Goal: Check status: Check status

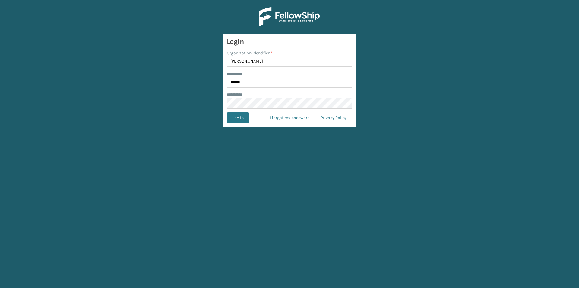
click at [239, 123] on form "Login Organization Identifier * [PERSON_NAME] ******** * ****** ******** * Log …" at bounding box center [289, 79] width 133 height 93
click at [239, 119] on button "Log In" at bounding box center [238, 117] width 22 height 11
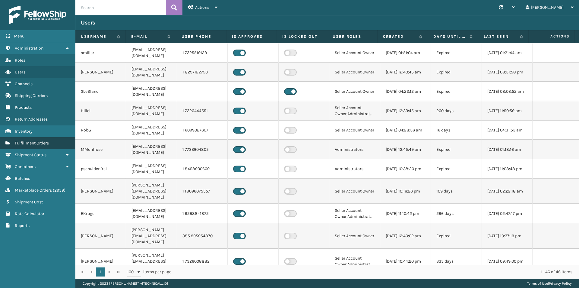
click at [46, 142] on span "Fulfillment Orders" at bounding box center [32, 142] width 34 height 5
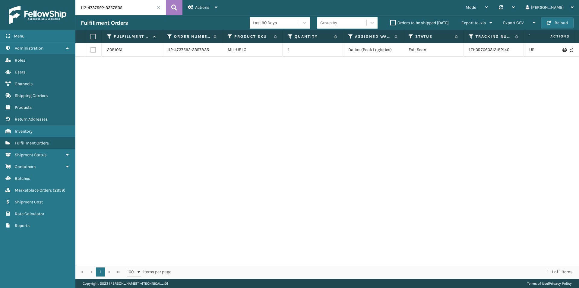
click at [141, 13] on input "112-4737592-3357835" at bounding box center [120, 7] width 91 height 15
paste input "1-9103229-2814620"
type input "111-9103229-2814620"
click at [173, 9] on icon at bounding box center [174, 7] width 6 height 9
click at [132, 5] on input "111-9103229-2814620" at bounding box center [120, 7] width 91 height 15
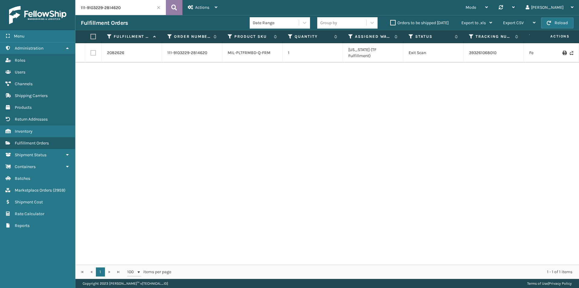
click at [178, 8] on button at bounding box center [174, 7] width 17 height 15
drag, startPoint x: 510, startPoint y: 53, endPoint x: 459, endPoint y: 53, distance: 51.3
click at [459, 53] on tr "2082626 111-9103229-2814620 MIL-PLTFRMBD-Q-FRM 1 [US_STATE] (TF Fulfillment) Ex…" at bounding box center [412, 52] width 675 height 19
copy tr "393261068010"
drag, startPoint x: 130, startPoint y: 21, endPoint x: 130, endPoint y: 8, distance: 13.0
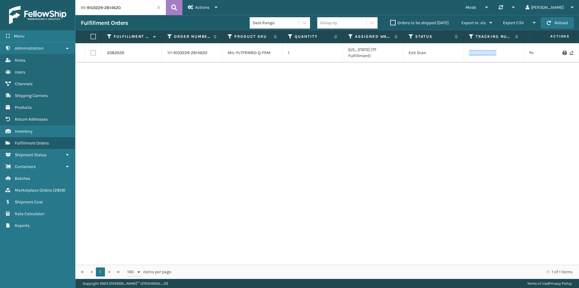
click at [130, 18] on div "Fulfillment Orders Date Range Group by Orders to be shipped [DATE] Export to .x…" at bounding box center [327, 22] width 504 height 15
click at [130, 8] on input "111-9103229-2814620" at bounding box center [120, 7] width 91 height 15
paste input "2-9343695-0225831"
click at [170, 8] on button at bounding box center [174, 7] width 17 height 15
drag, startPoint x: 501, startPoint y: 53, endPoint x: 462, endPoint y: 53, distance: 39.2
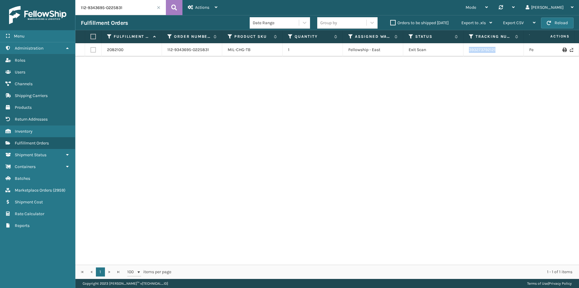
click at [462, 53] on tr "2082100 112-9343695-0225831 MIL-CHG-TB 1 Fellowship - East Exit Scan 3932737921…" at bounding box center [412, 49] width 675 height 13
copy tr "393273792121"
click at [141, 15] on input "112-9343695-0225831" at bounding box center [120, 7] width 91 height 15
click at [171, 11] on button at bounding box center [174, 7] width 17 height 15
drag, startPoint x: 506, startPoint y: 51, endPoint x: 457, endPoint y: 51, distance: 48.6
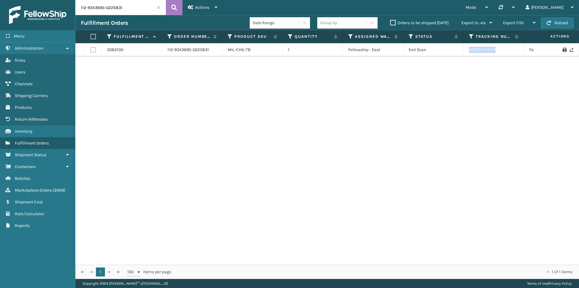
click at [457, 51] on tr "2082100 112-9343695-0225831 MIL-CHG-TB 1 Fellowship - East Exit Scan 3932737921…" at bounding box center [412, 49] width 675 height 13
copy tr "393273792121"
click at [131, 14] on input "112-9343695-0225831" at bounding box center [120, 7] width 91 height 15
paste input "7584779-6582638"
click at [174, 8] on icon at bounding box center [174, 7] width 6 height 9
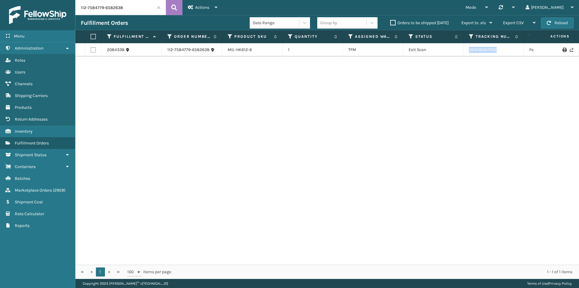
click at [464, 54] on td "393291047232" at bounding box center [494, 49] width 60 height 13
drag, startPoint x: 158, startPoint y: 0, endPoint x: 159, endPoint y: 3, distance: 3.2
click at [158, 0] on input "112-7584779-6582638" at bounding box center [120, 7] width 91 height 15
paste input "1-4430246-1205837"
click at [177, 7] on icon at bounding box center [174, 7] width 6 height 9
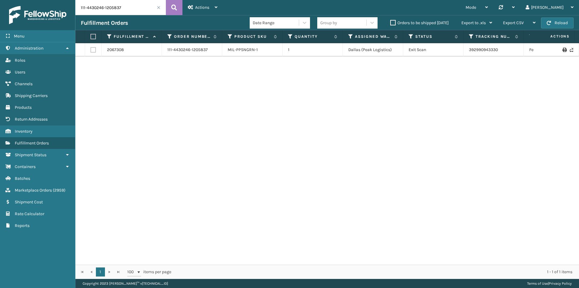
click at [137, 7] on input "111-4430246-1205837" at bounding box center [120, 7] width 91 height 15
click at [169, 6] on button at bounding box center [174, 7] width 17 height 15
drag, startPoint x: 507, startPoint y: 53, endPoint x: 458, endPoint y: 55, distance: 49.8
click at [458, 55] on tr "2067308 111-4430246-1205837 MIL-PPSNGRN-1 1 [GEOGRAPHIC_DATA] (Peak Logistics) …" at bounding box center [412, 49] width 675 height 13
copy tr "392990943330"
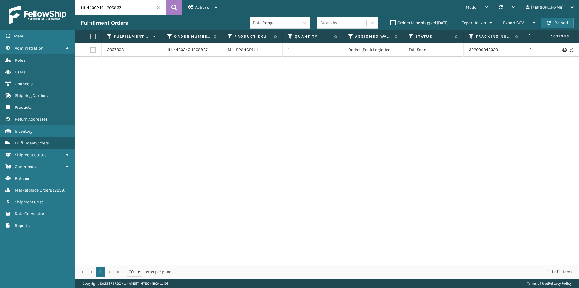
click at [130, 10] on input "111-4430246-1205837" at bounding box center [120, 7] width 91 height 15
paste input "4-3281320-6340234"
type input "114-3281320-6340234"
click at [176, 8] on icon at bounding box center [174, 7] width 6 height 9
drag, startPoint x: 509, startPoint y: 48, endPoint x: 440, endPoint y: 50, distance: 69.1
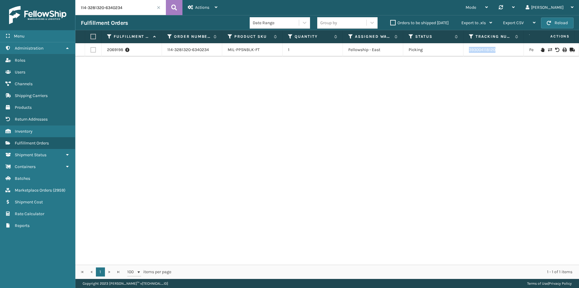
click at [440, 50] on tr "2069198 114-3281320-6340234 MIL-PPSNBLK-FT 1 Fellowship - East Picking 39300411…" at bounding box center [412, 49] width 675 height 13
copy tr "393004118120"
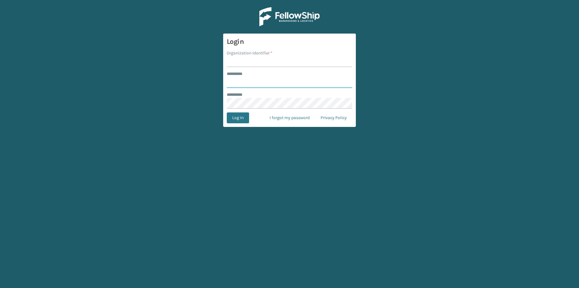
type input "******"
click at [250, 68] on form "Login Organization Identifier * ******** * ****** ******** * Log In I forgot my…" at bounding box center [289, 79] width 133 height 93
click at [249, 59] on input "Organization Identifier *" at bounding box center [290, 61] width 126 height 11
type input "[PERSON_NAME]"
click at [242, 111] on form "Login Organization Identifier * [PERSON_NAME] ******** * ****** ******** * Log …" at bounding box center [289, 79] width 133 height 93
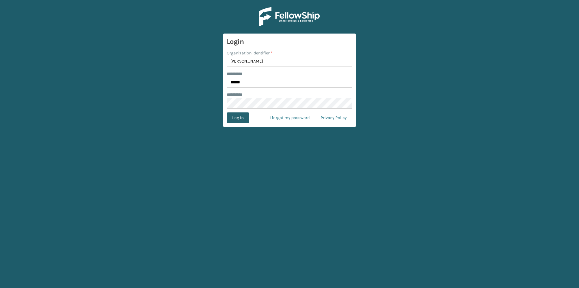
click at [243, 118] on button "Log In" at bounding box center [238, 117] width 22 height 11
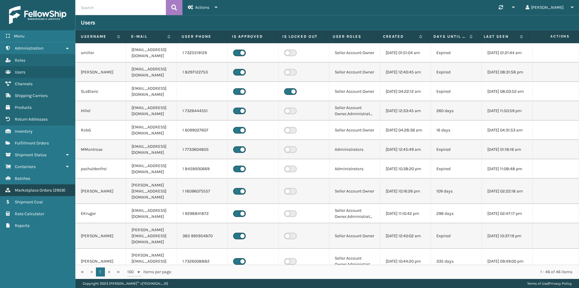
click at [47, 190] on span "Marketplace Orders" at bounding box center [33, 189] width 37 height 5
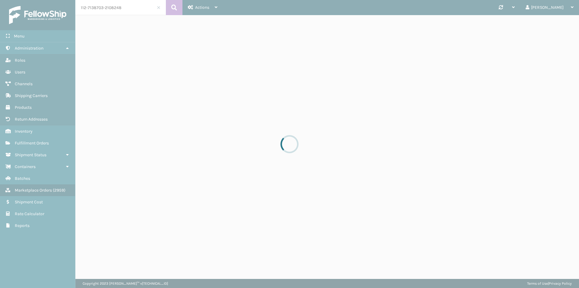
click at [131, 12] on div at bounding box center [289, 144] width 579 height 288
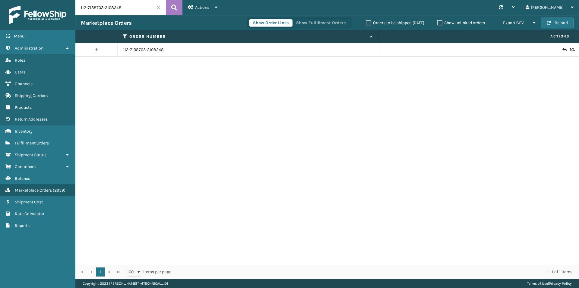
click at [133, 8] on input "112-7138703-2108248" at bounding box center [120, 7] width 91 height 15
paste input "3-9982394-7209824"
type input "113-9982394-7209824"
click at [175, 6] on icon at bounding box center [174, 7] width 6 height 9
click at [151, 52] on link "113-9982394-7209824" at bounding box center [144, 50] width 43 height 6
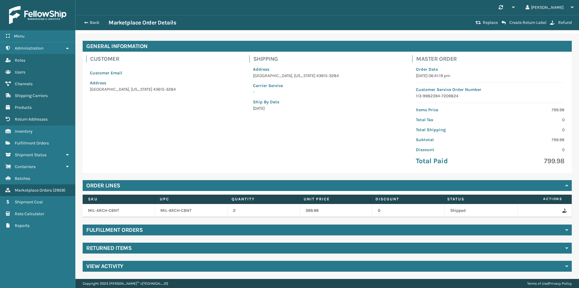
click at [159, 246] on div "Returned Items" at bounding box center [327, 247] width 489 height 11
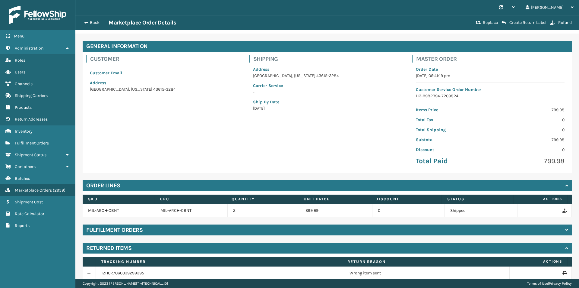
scroll to position [70, 0]
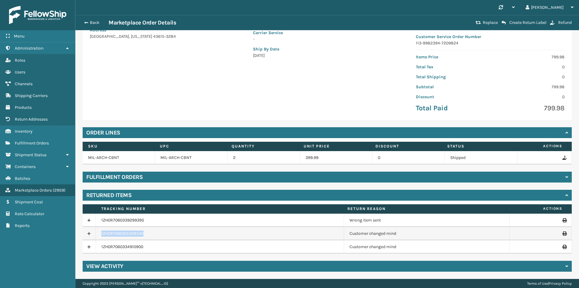
drag, startPoint x: 157, startPoint y: 235, endPoint x: 93, endPoint y: 237, distance: 64.6
click at [93, 237] on tr "1ZH0R7060315328540 Customer changed mind" at bounding box center [327, 233] width 489 height 13
copy tr "1ZH0R7060315328540"
drag, startPoint x: 153, startPoint y: 249, endPoint x: 89, endPoint y: 252, distance: 64.4
click at [89, 252] on tr "1ZH0R7060334910900 Customer changed mind" at bounding box center [327, 246] width 489 height 13
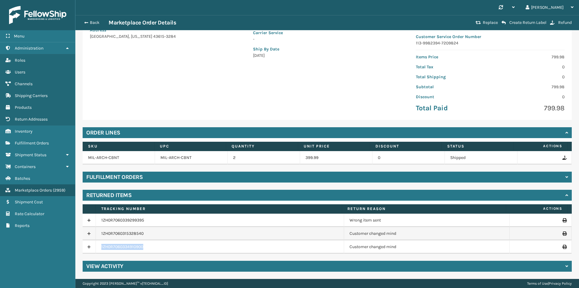
copy tr "1ZH0R7060334910900"
